Goal: Task Accomplishment & Management: Use online tool/utility

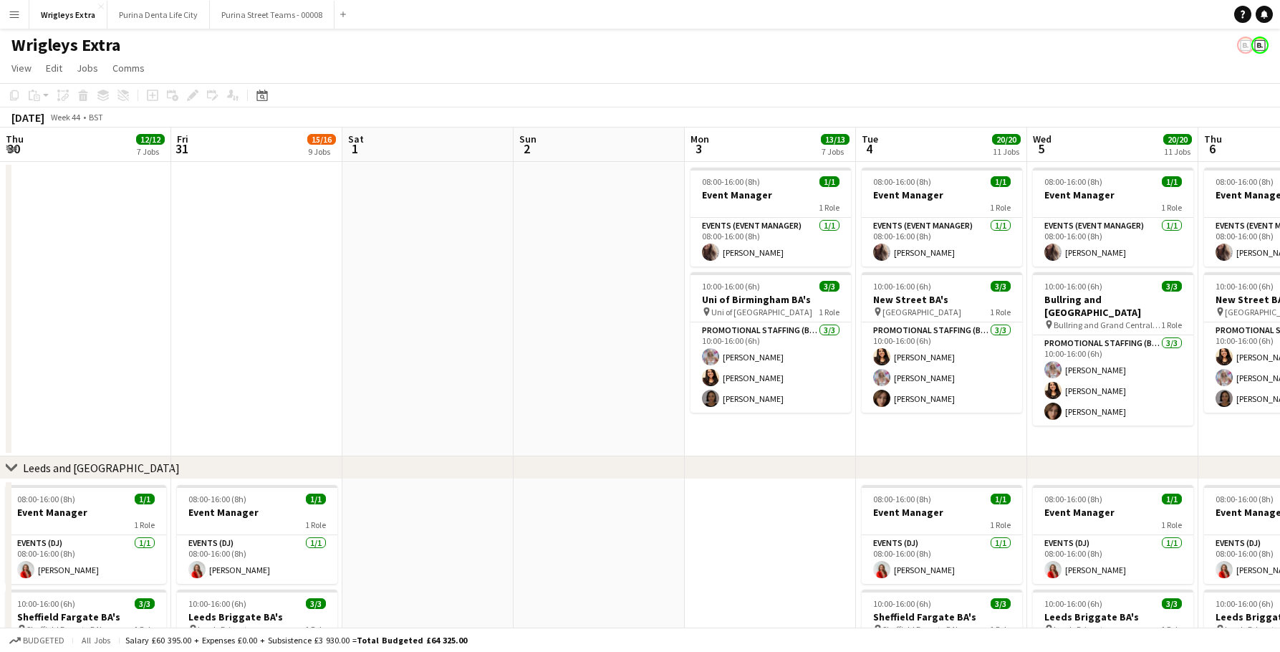
scroll to position [0, 499]
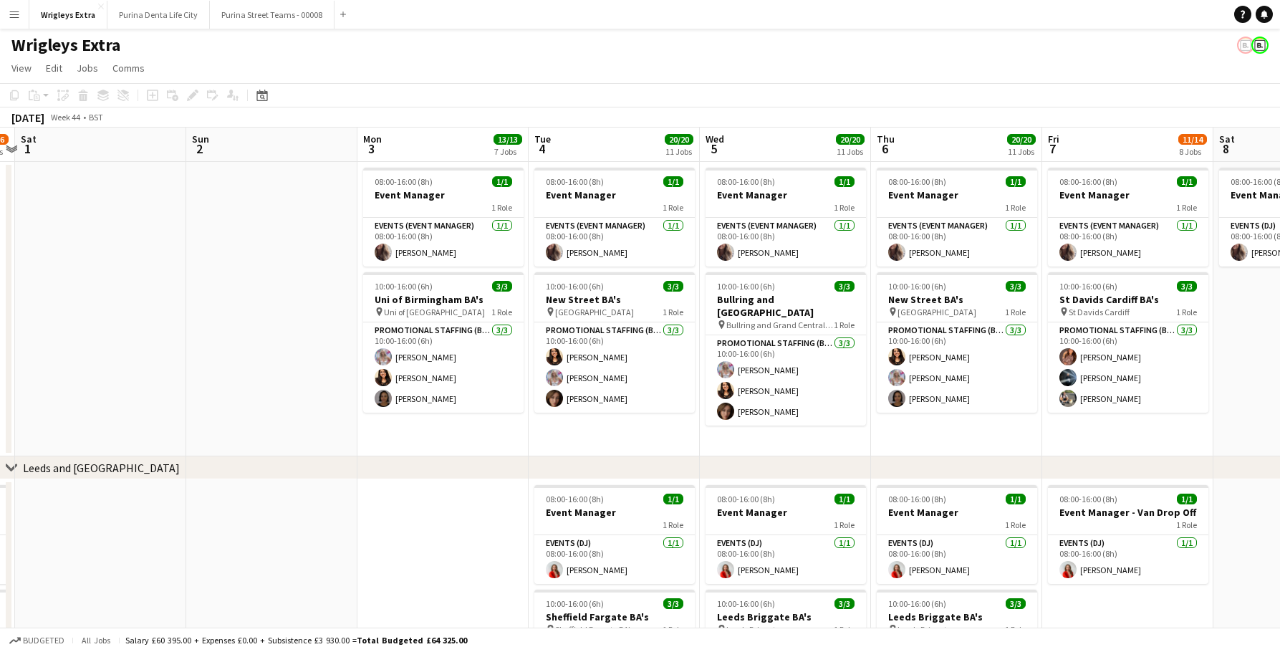
drag, startPoint x: 342, startPoint y: 340, endPoint x: 670, endPoint y: 579, distance: 405.1
